Goal: Task Accomplishment & Management: Manage account settings

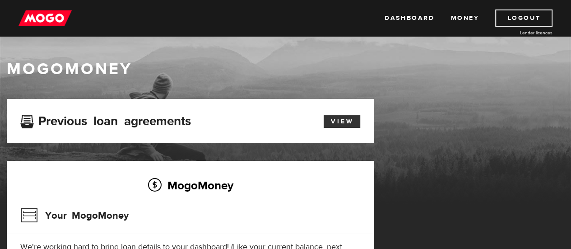
click at [350, 122] on link "View" at bounding box center [342, 121] width 37 height 13
click at [459, 18] on link "Money" at bounding box center [464, 17] width 28 height 17
click at [405, 18] on link "Dashboard" at bounding box center [410, 17] width 50 height 17
click at [517, 13] on link "Logout" at bounding box center [523, 17] width 57 height 17
